Goal: Transaction & Acquisition: Obtain resource

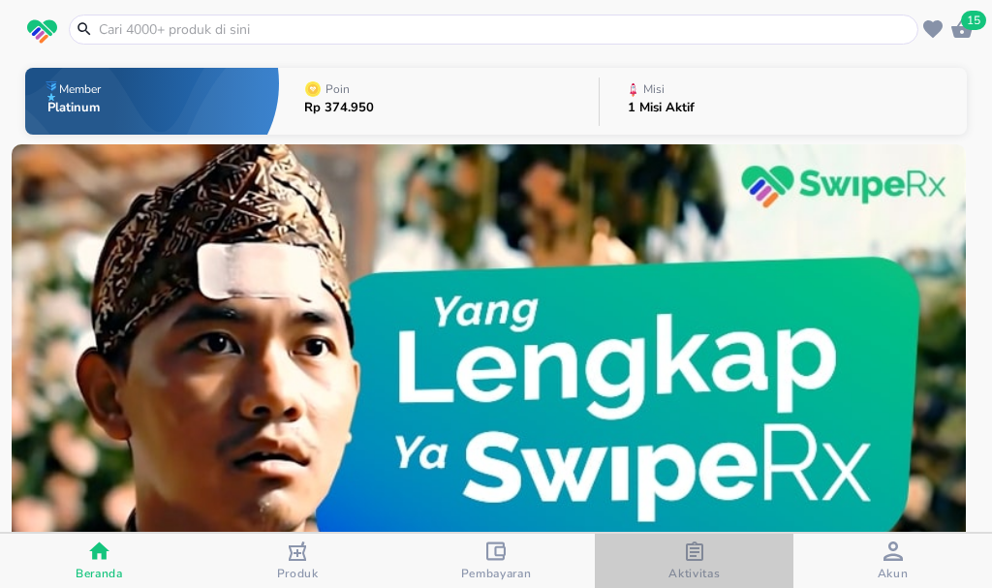
click at [677, 556] on div "Aktivitas" at bounding box center [694, 562] width 51 height 40
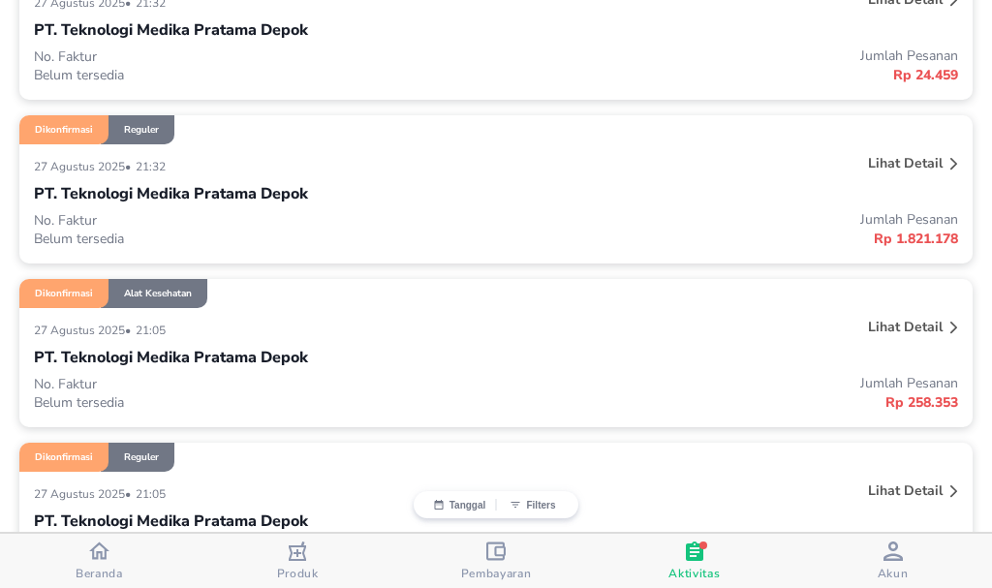
scroll to position [1066, 0]
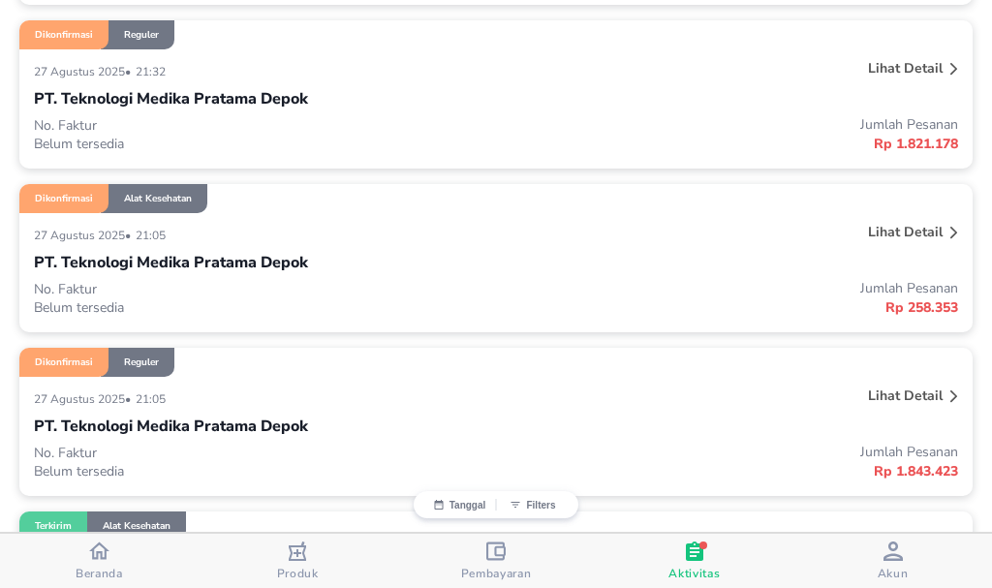
click at [895, 387] on p "Lihat detail" at bounding box center [905, 396] width 75 height 18
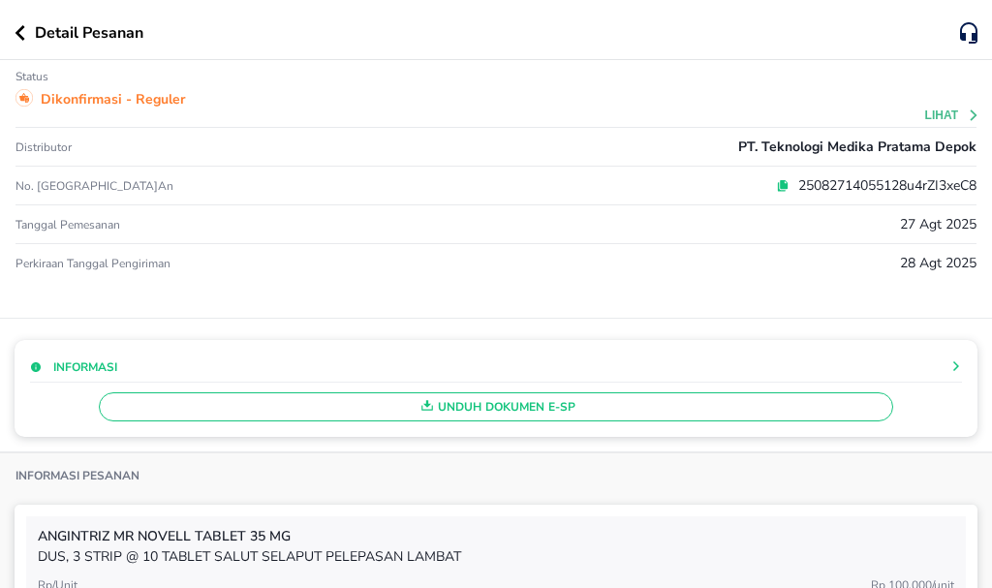
click at [600, 409] on span "Unduh Dokumen e-SP" at bounding box center [496, 406] width 776 height 25
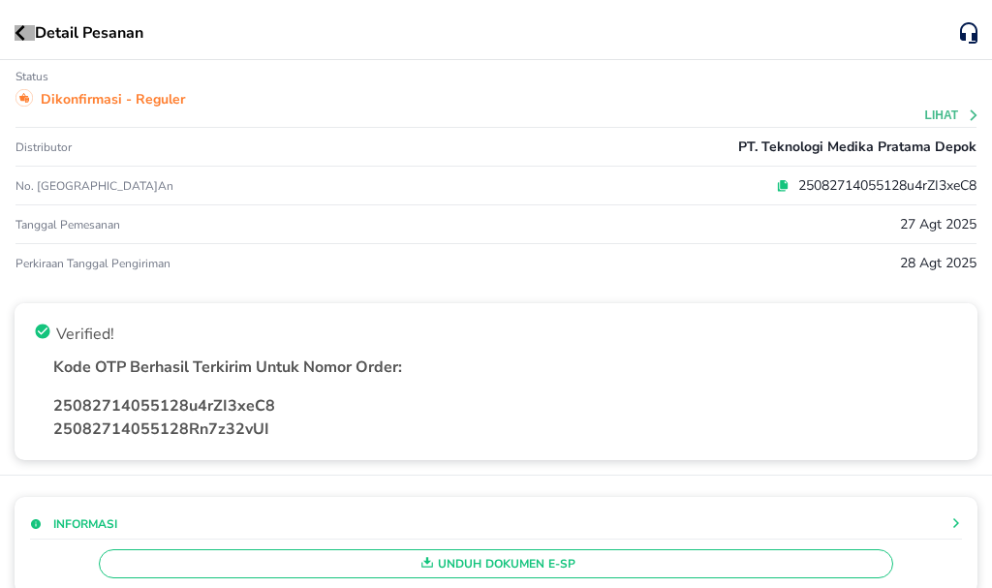
click at [21, 37] on icon "button" at bounding box center [21, 33] width 10 height 16
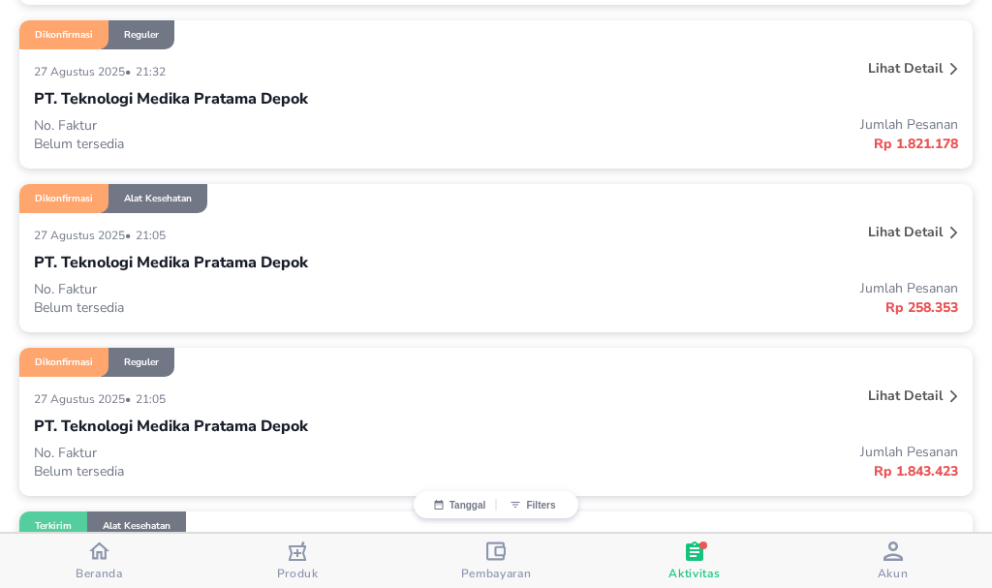
click at [896, 233] on p "Lihat detail" at bounding box center [905, 232] width 75 height 18
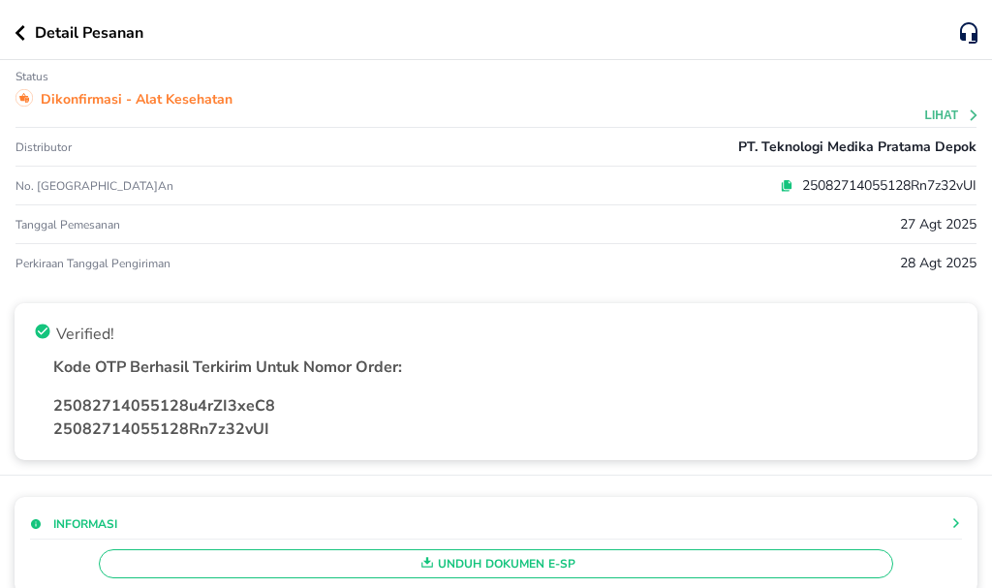
click at [581, 569] on span "Unduh Dokumen e-SP" at bounding box center [496, 563] width 776 height 25
click at [19, 32] on icon "button" at bounding box center [21, 33] width 10 height 16
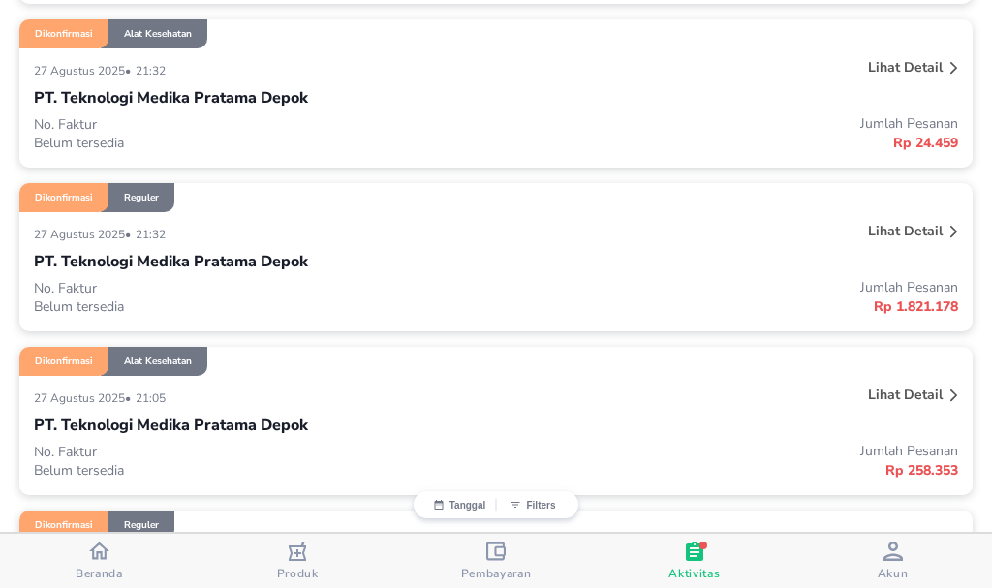
scroll to position [872, 0]
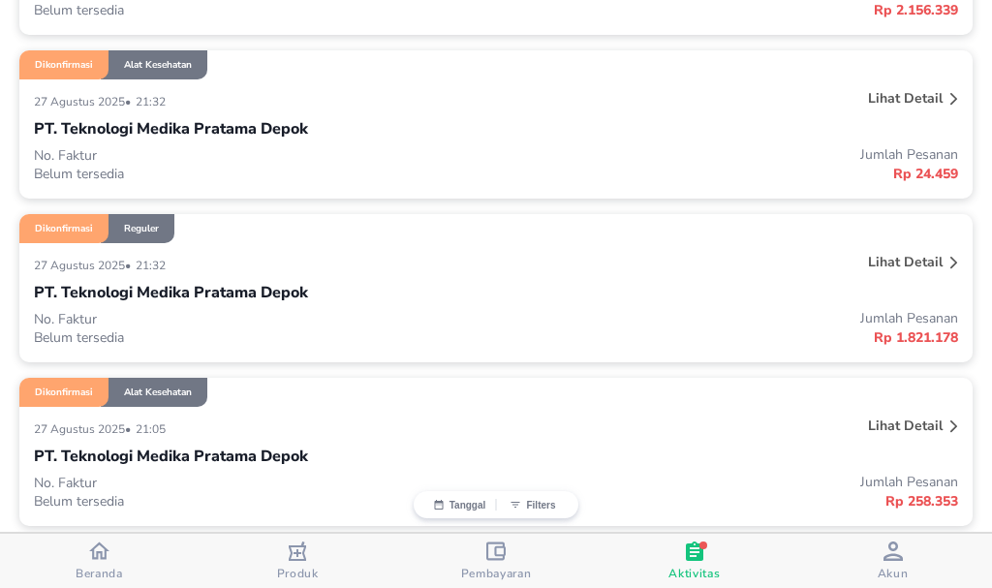
click at [909, 262] on p "Lihat detail" at bounding box center [905, 262] width 75 height 18
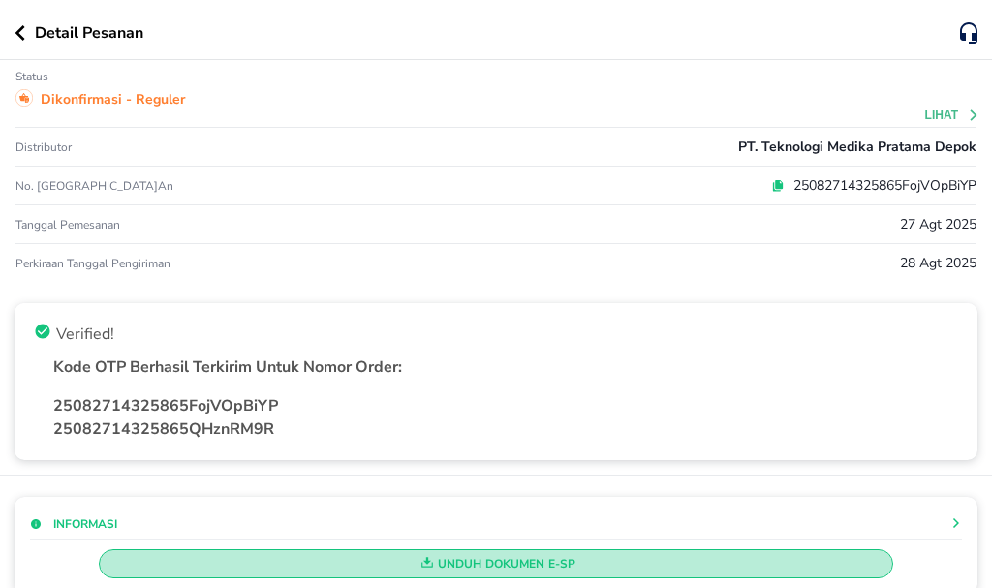
click at [676, 562] on span "Unduh Dokumen e-SP" at bounding box center [496, 563] width 776 height 25
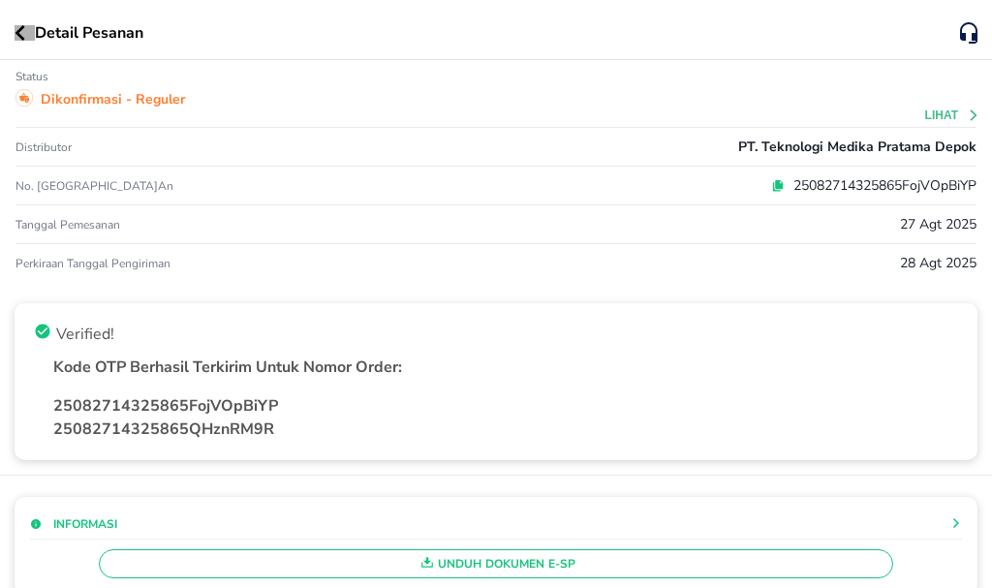
click at [17, 34] on icon "button" at bounding box center [21, 33] width 10 height 16
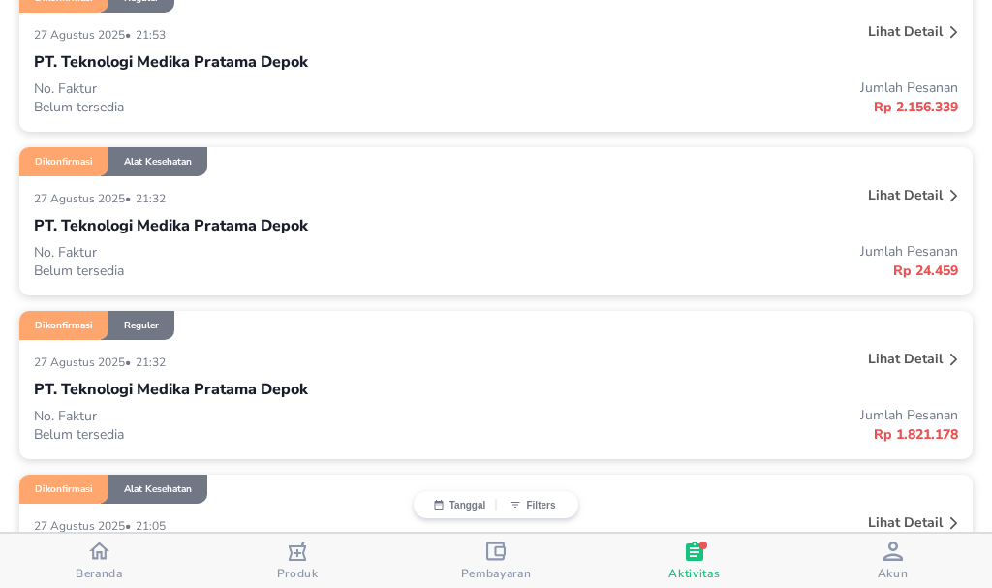
click at [907, 193] on p "Lihat detail" at bounding box center [905, 195] width 75 height 18
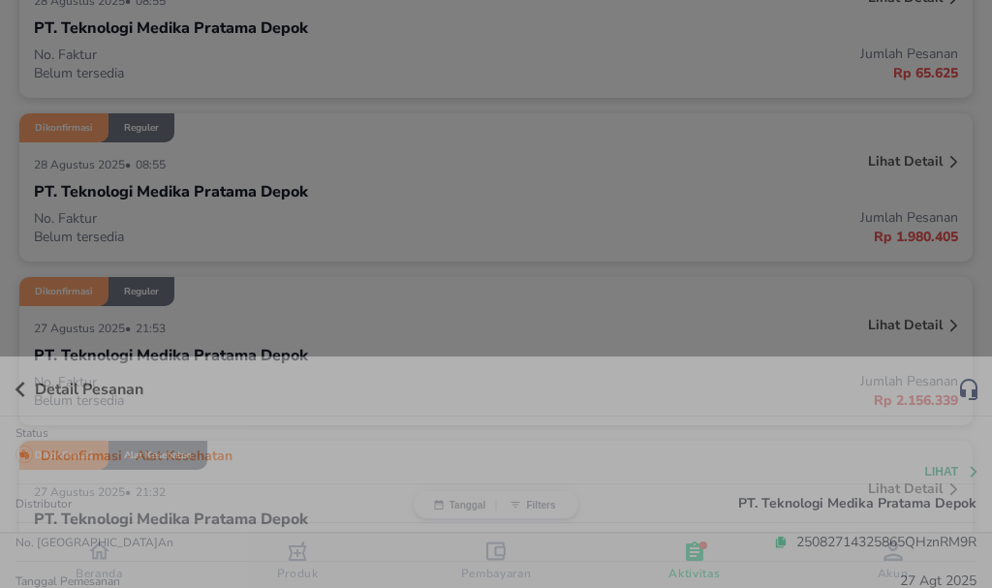
scroll to position [775, 0]
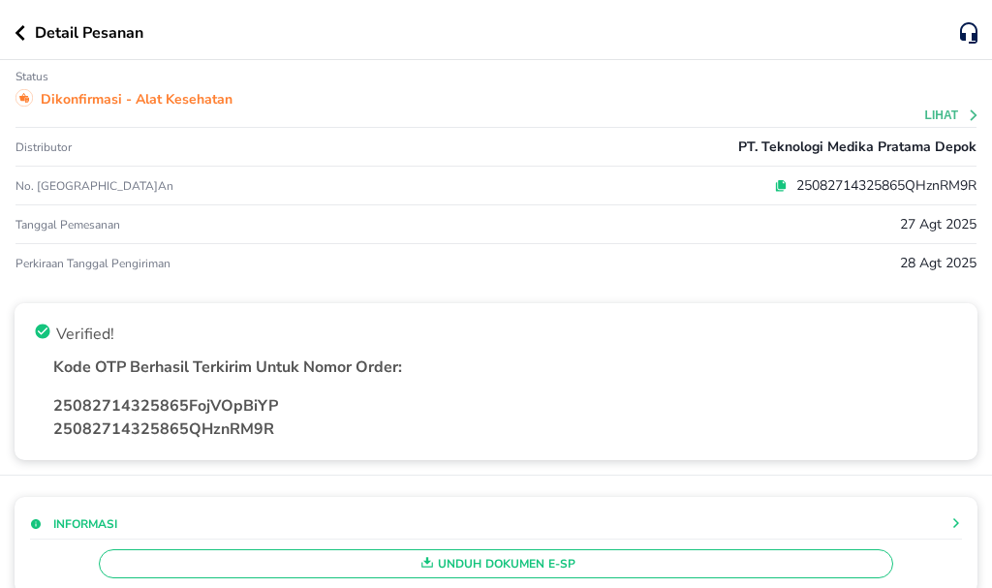
click at [548, 581] on div "Informasi Unduh Dokumen e-SP" at bounding box center [496, 545] width 963 height 97
click at [538, 575] on span "Unduh Dokumen e-SP" at bounding box center [496, 563] width 776 height 25
drag, startPoint x: 18, startPoint y: 38, endPoint x: 127, endPoint y: 181, distance: 179.9
click at [18, 37] on icon "button" at bounding box center [20, 33] width 11 height 16
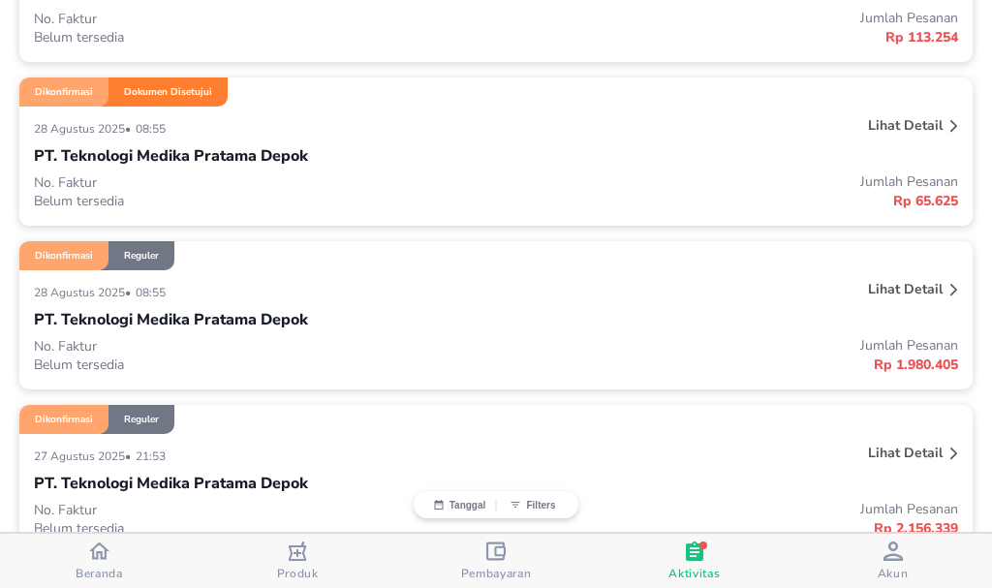
scroll to position [388, 0]
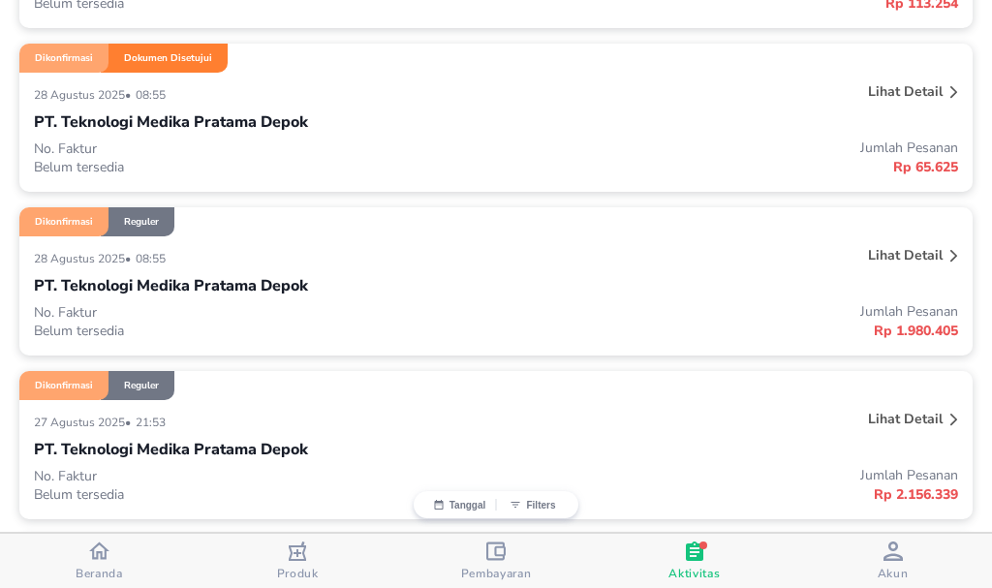
click at [905, 427] on p "Lihat detail" at bounding box center [905, 419] width 75 height 18
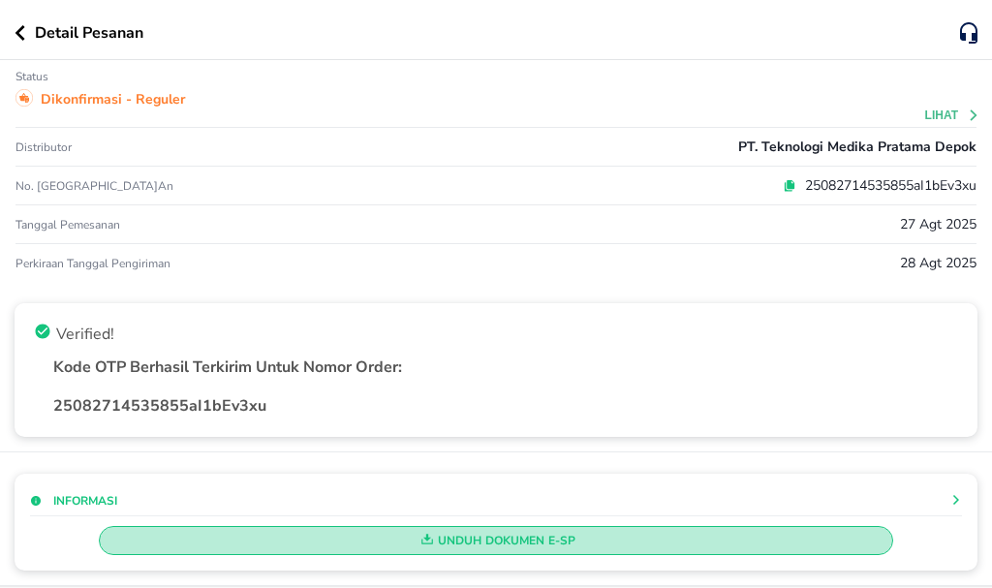
click at [543, 540] on span "Unduh Dokumen e-SP" at bounding box center [496, 540] width 776 height 25
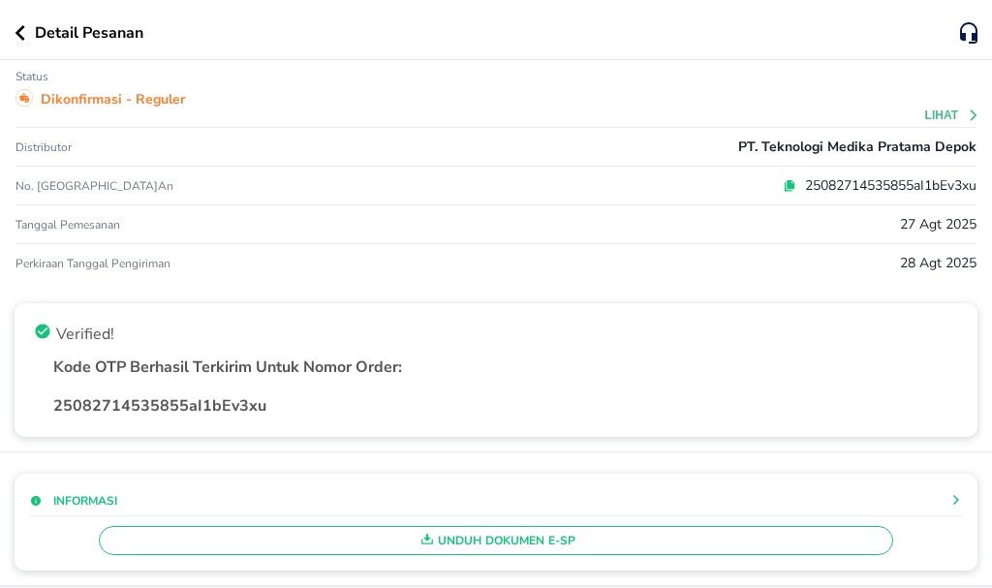
click at [11, 34] on div "Detail Pesanan" at bounding box center [496, 30] width 992 height 60
click at [16, 33] on icon "button" at bounding box center [21, 33] width 10 height 16
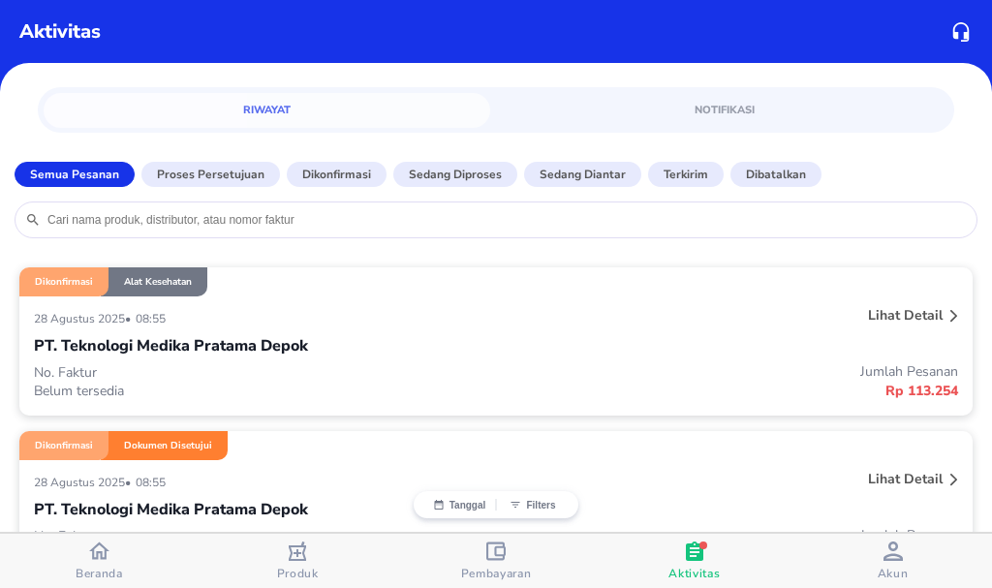
scroll to position [291, 0]
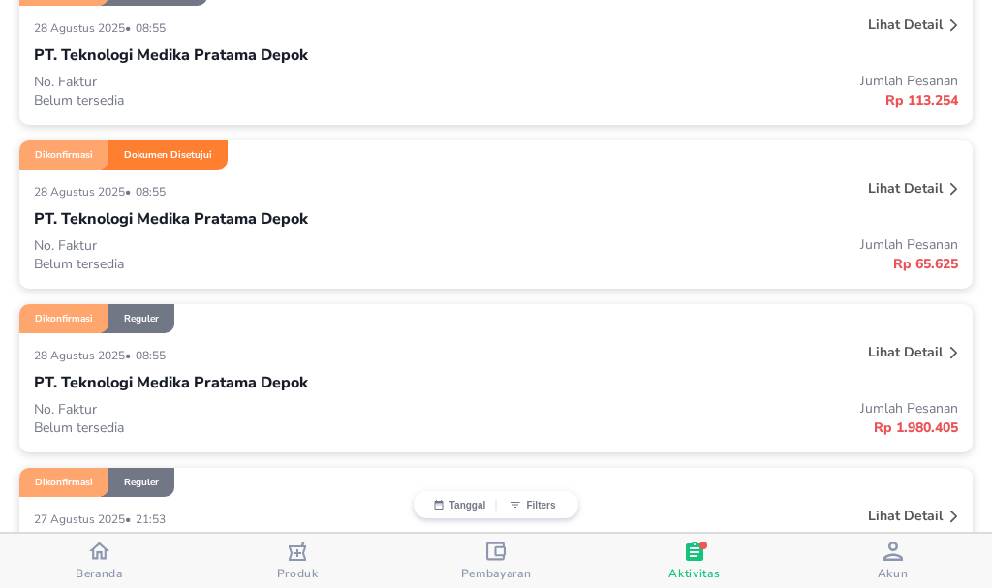
click at [887, 345] on p "Lihat detail" at bounding box center [905, 352] width 75 height 18
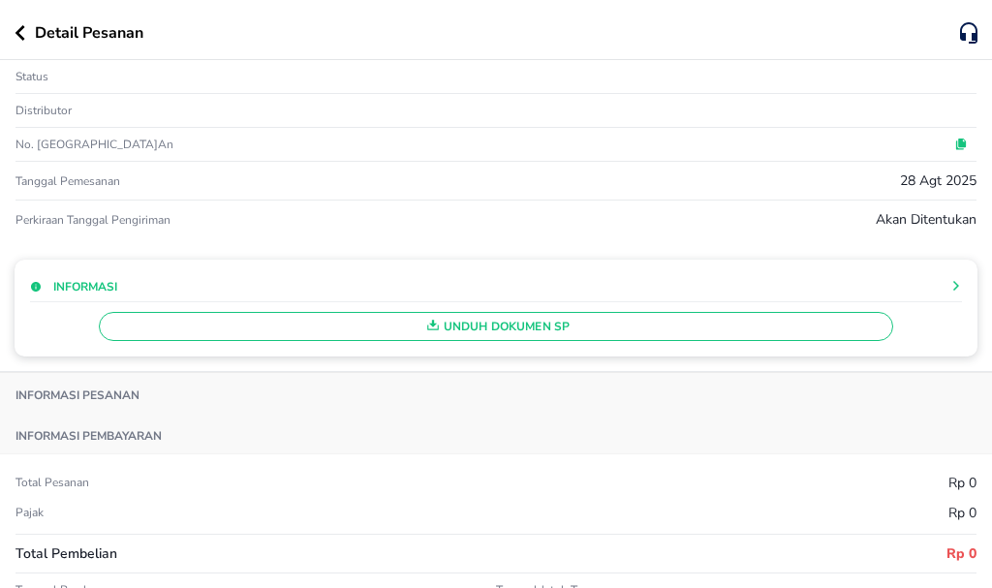
click at [720, 327] on div "Informasi Unduh Dokumen SP" at bounding box center [496, 308] width 963 height 97
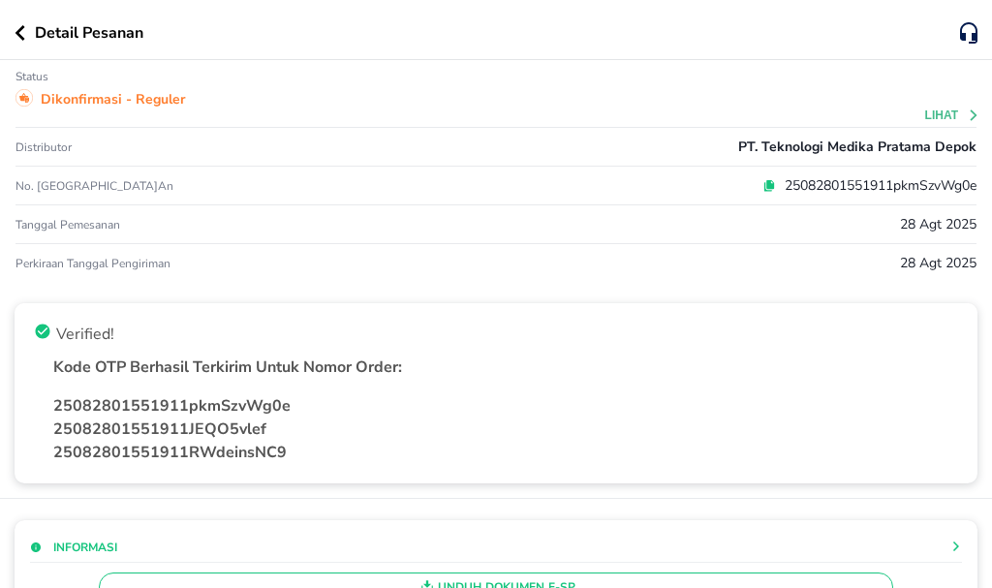
click at [515, 365] on p "Kode OTP Berhasil Terkirim Untuk Nomor Order:" at bounding box center [505, 367] width 905 height 23
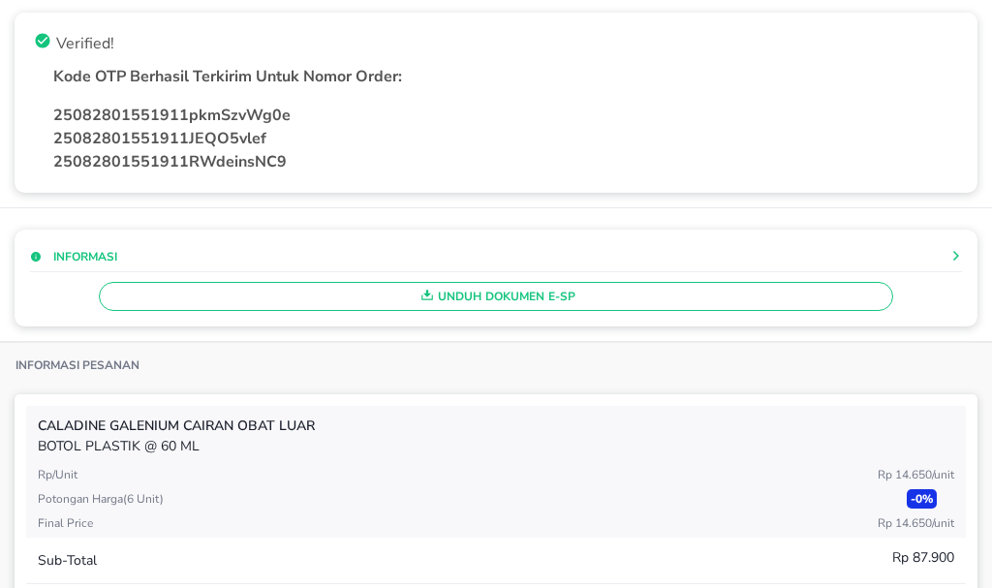
click at [509, 306] on span "Unduh Dokumen e-SP" at bounding box center [496, 296] width 776 height 25
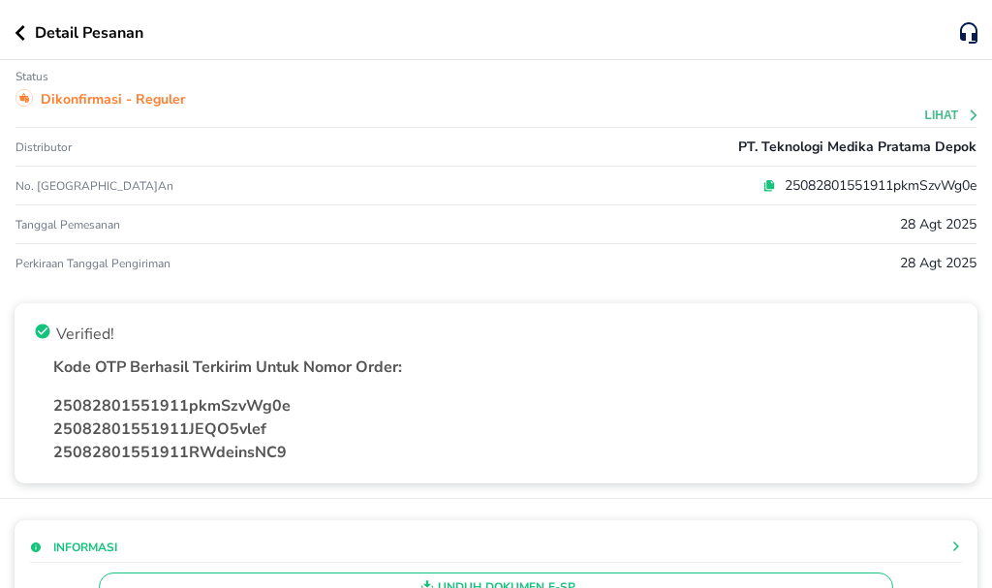
click at [25, 30] on button "button" at bounding box center [25, 33] width 20 height 16
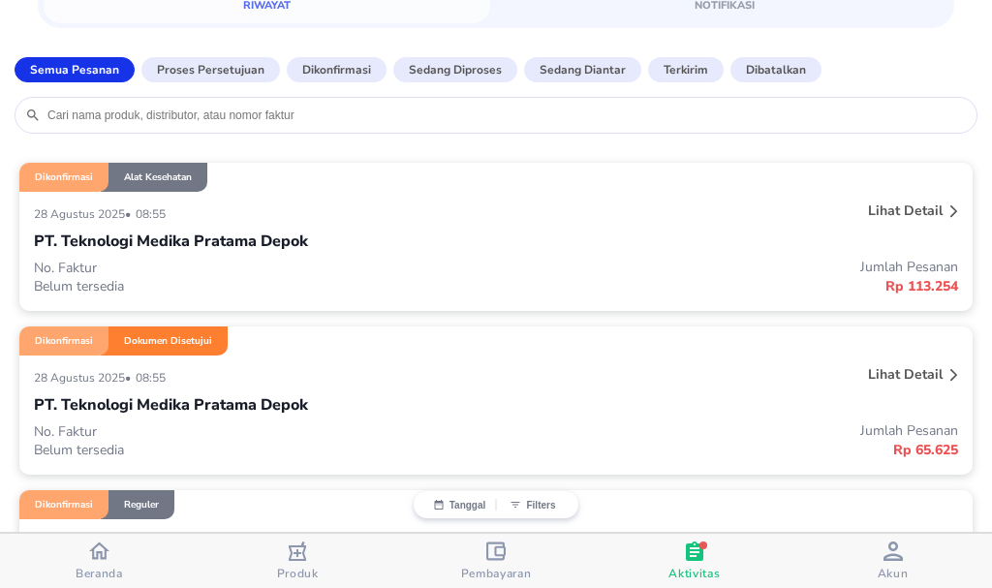
scroll to position [97, 0]
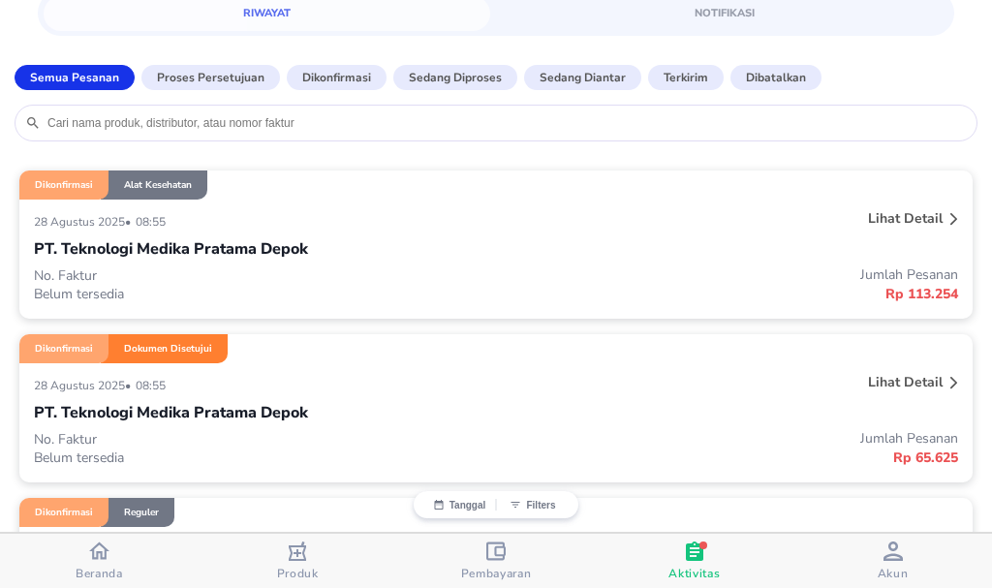
click at [914, 382] on p "Lihat detail" at bounding box center [905, 382] width 75 height 18
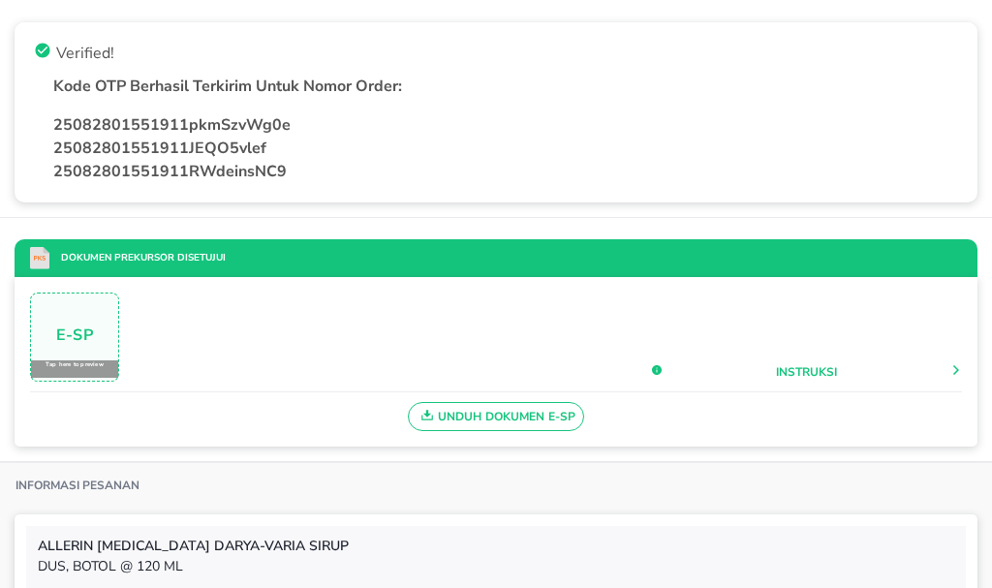
scroll to position [291, 0]
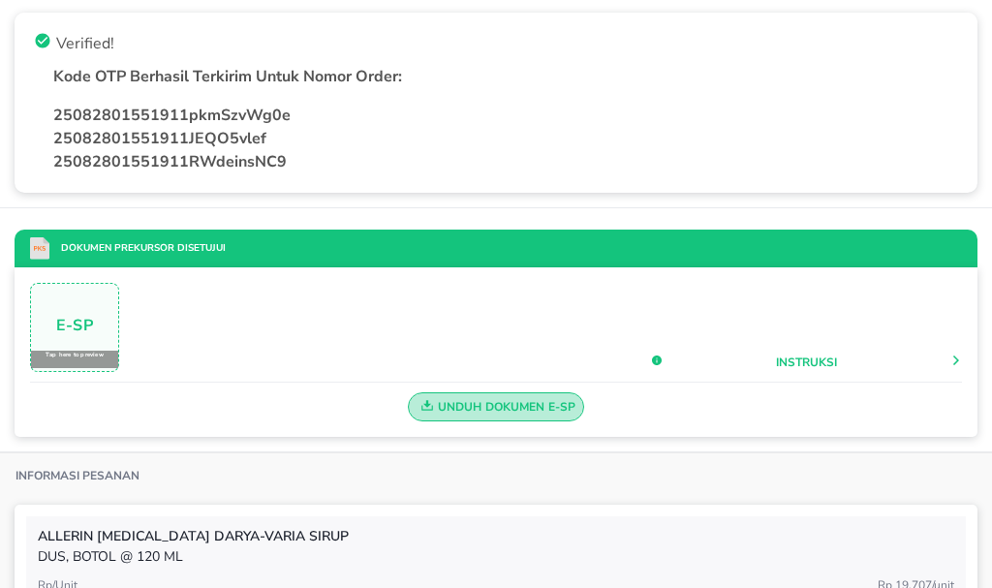
click at [553, 411] on span "Unduh Dokumen e-SP" at bounding box center [497, 406] width 160 height 25
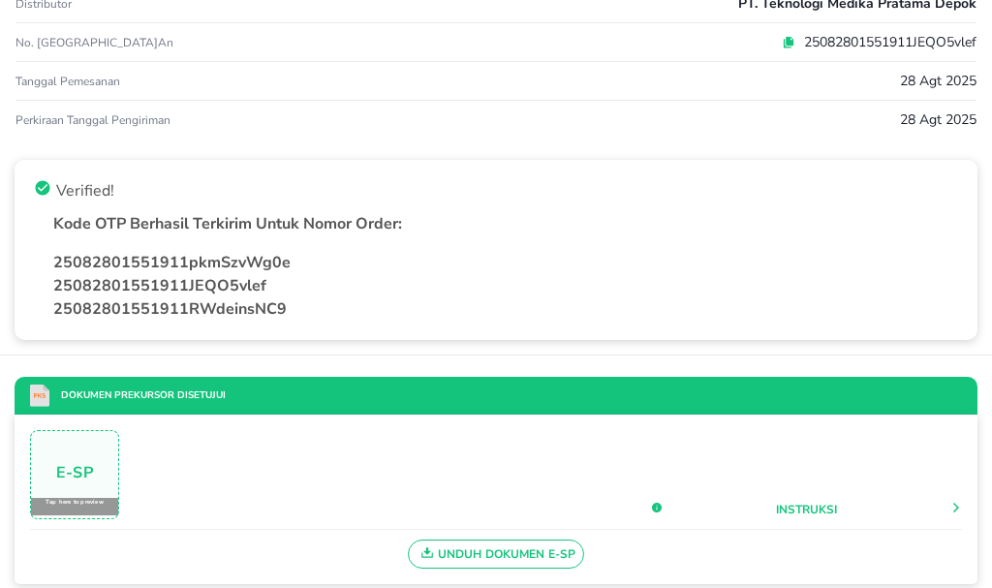
scroll to position [0, 0]
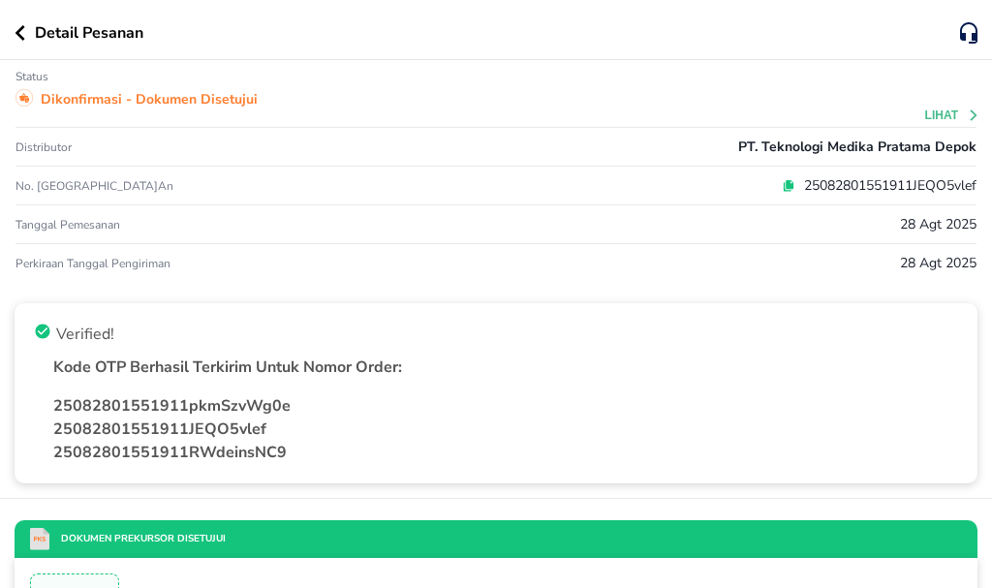
click at [26, 41] on div "Detail Pesanan" at bounding box center [488, 32] width 946 height 23
click at [22, 39] on icon "button" at bounding box center [21, 33] width 10 height 16
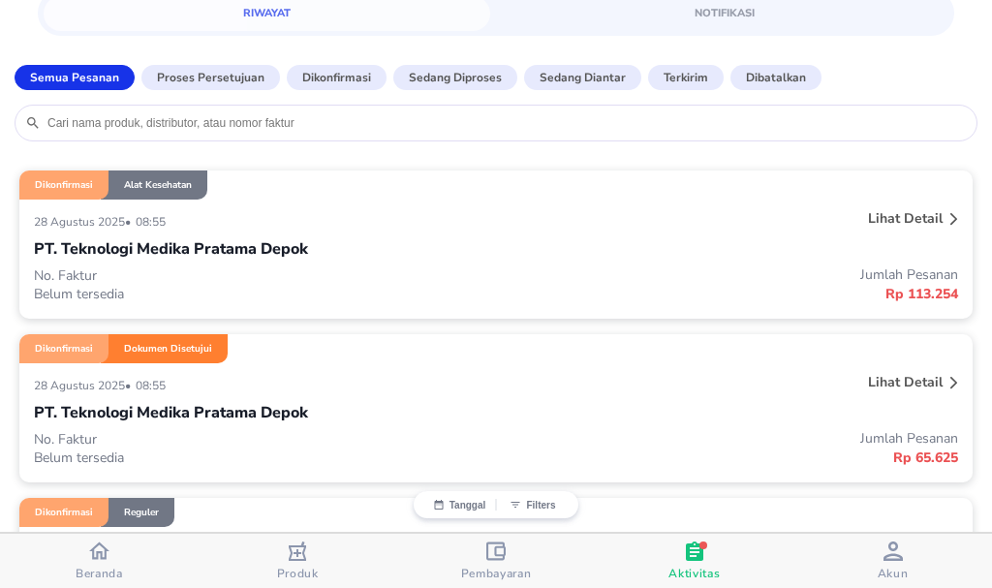
click at [918, 213] on p "Lihat detail" at bounding box center [905, 218] width 75 height 18
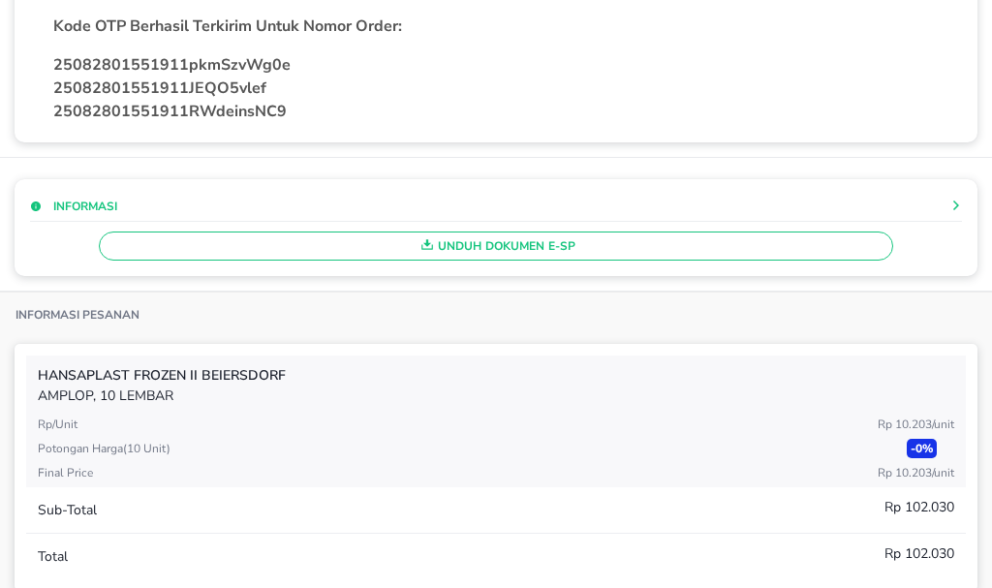
scroll to position [388, 0]
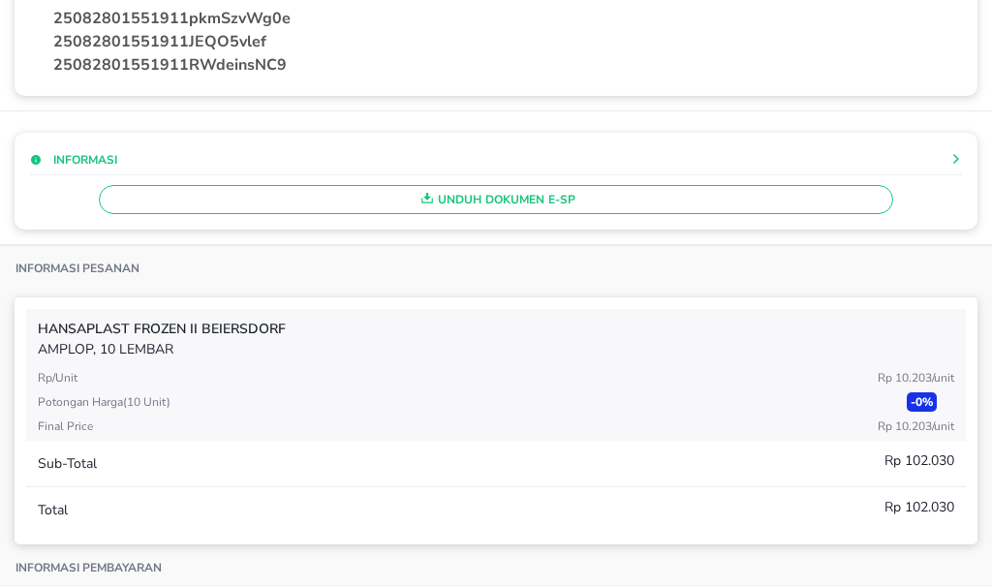
click at [710, 210] on span "Unduh Dokumen e-SP" at bounding box center [496, 199] width 776 height 25
